Goal: Navigation & Orientation: Find specific page/section

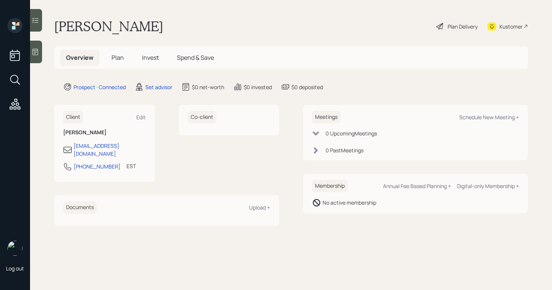
click at [37, 54] on icon at bounding box center [36, 52] width 6 height 6
